Goal: Find specific page/section: Find specific page/section

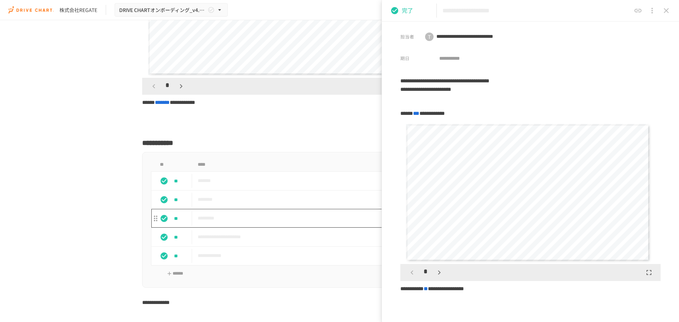
scroll to position [2086, 0]
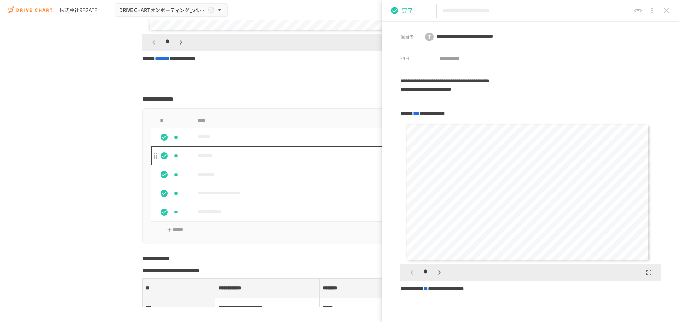
click at [223, 165] on td "********" at bounding box center [324, 155] width 265 height 19
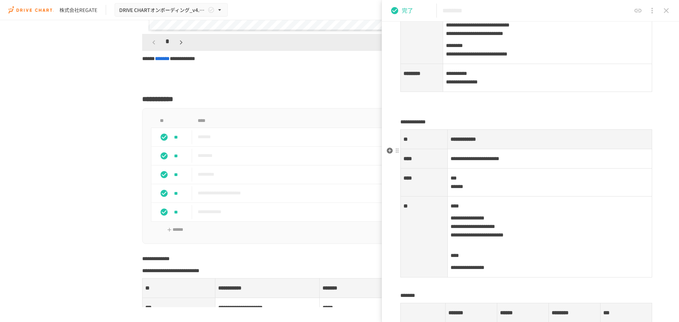
scroll to position [177, 0]
